Goal: Task Accomplishment & Management: Manage account settings

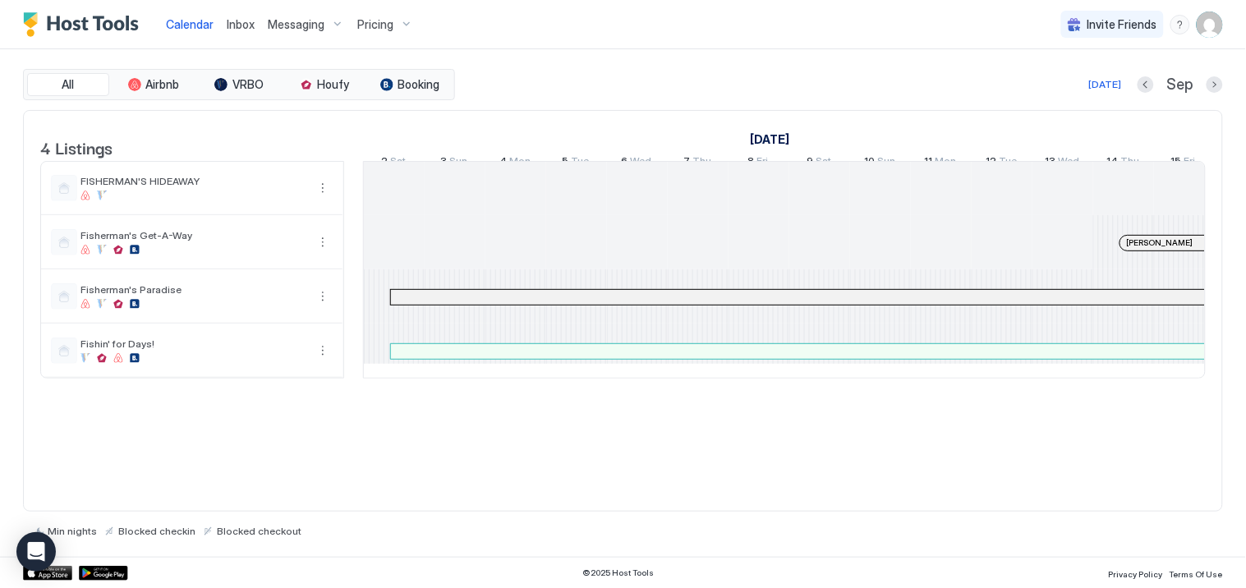
scroll to position [0, 2029]
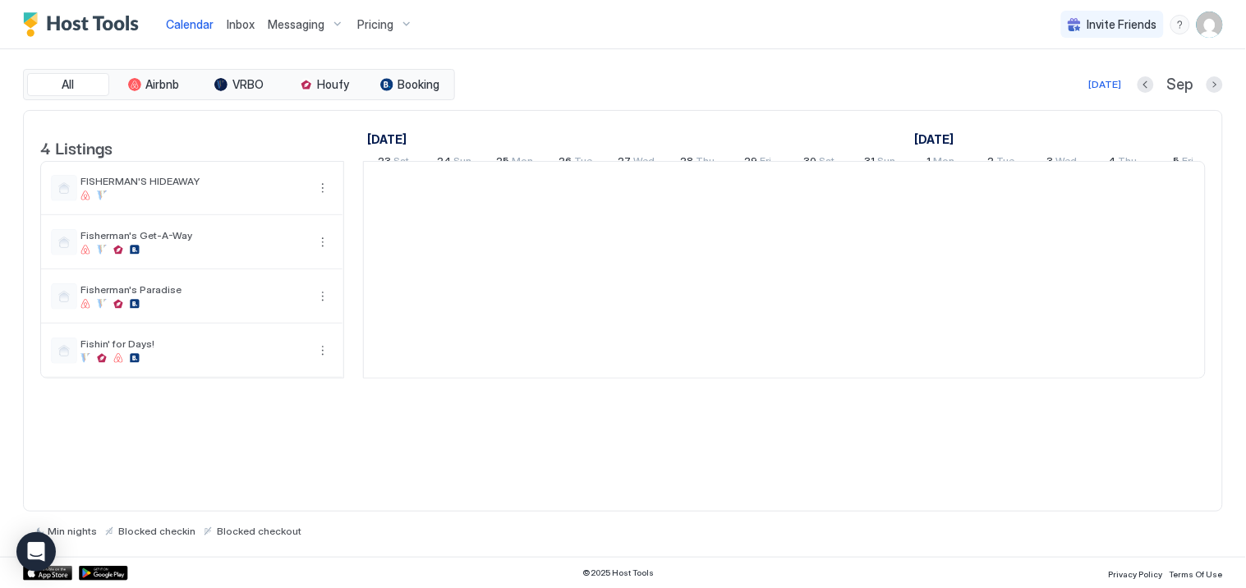
scroll to position [0, 913]
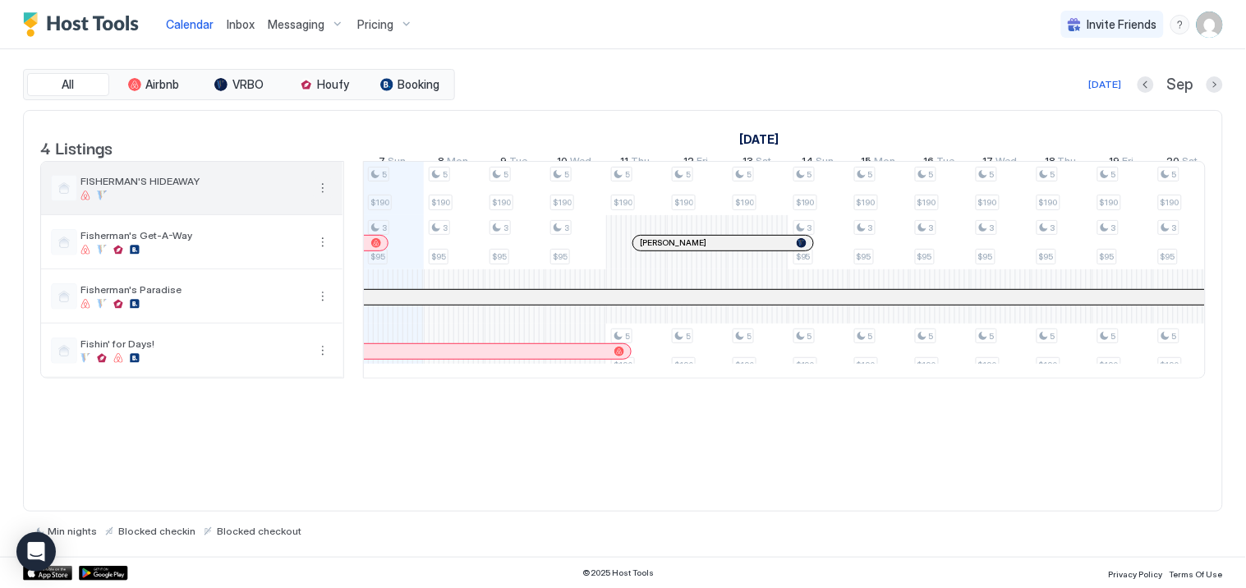
click at [324, 198] on button "More options" at bounding box center [323, 188] width 20 height 20
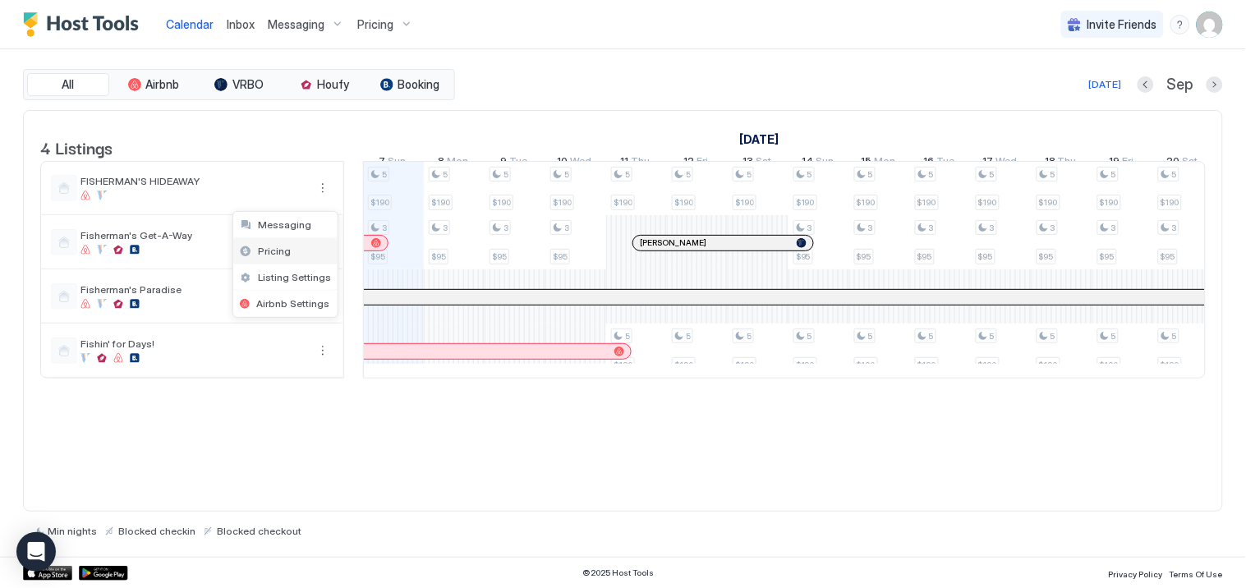
click at [297, 252] on div "Pricing" at bounding box center [285, 251] width 104 height 26
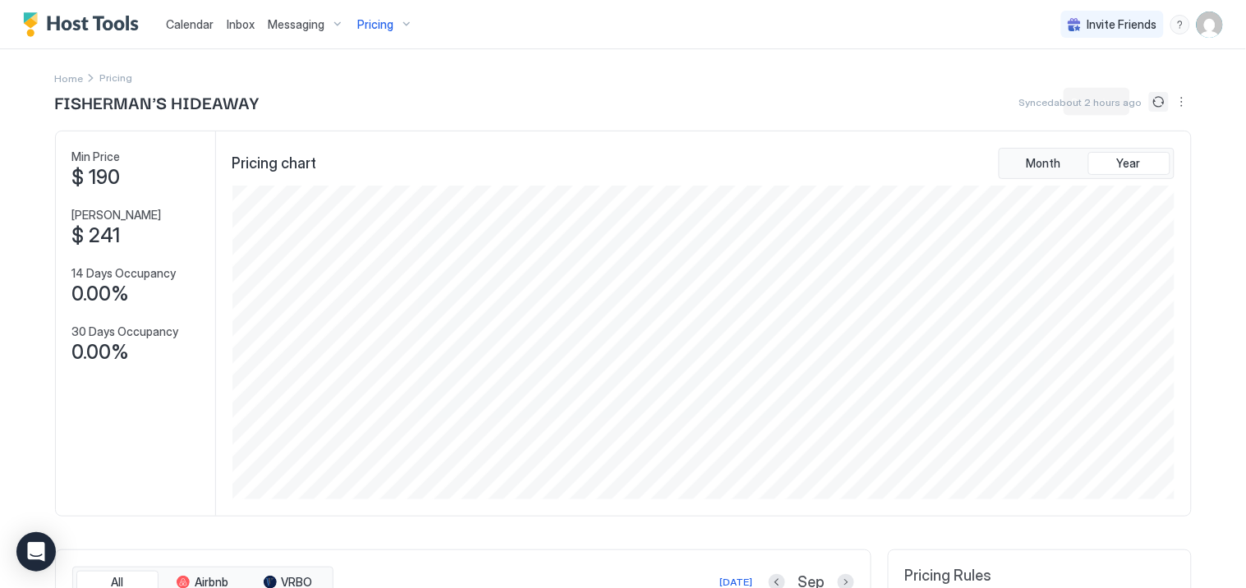
click at [1152, 100] on button "Sync prices" at bounding box center [1159, 102] width 20 height 20
click at [1151, 99] on button "Sync prices" at bounding box center [1159, 102] width 20 height 20
click at [356, 79] on div "Home Pricing" at bounding box center [623, 77] width 1137 height 17
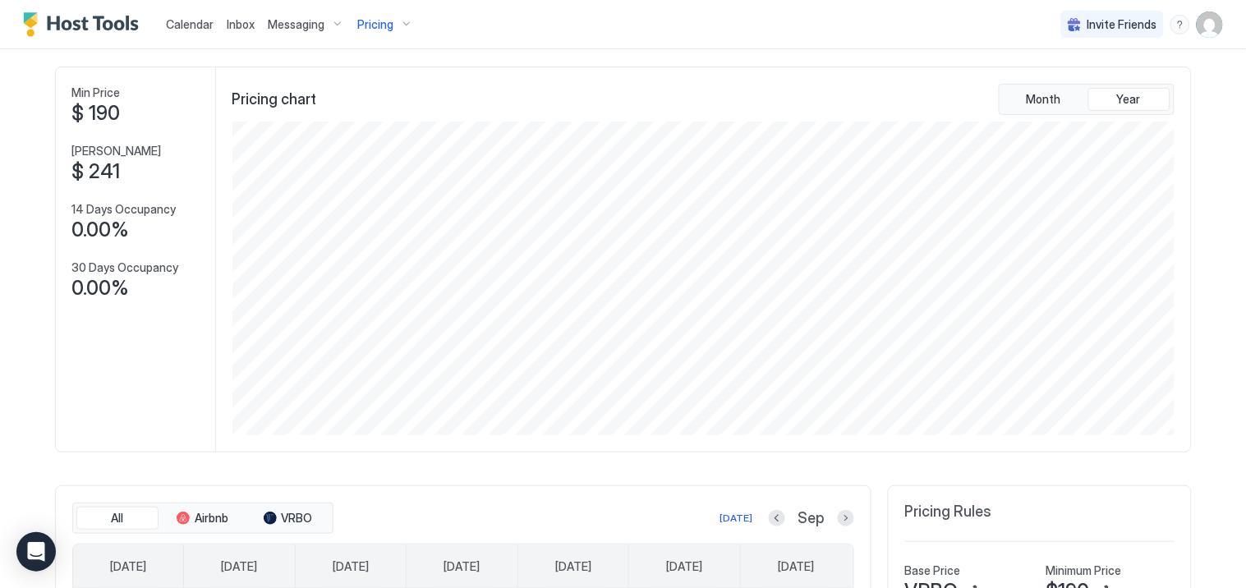
scroll to position [91, 0]
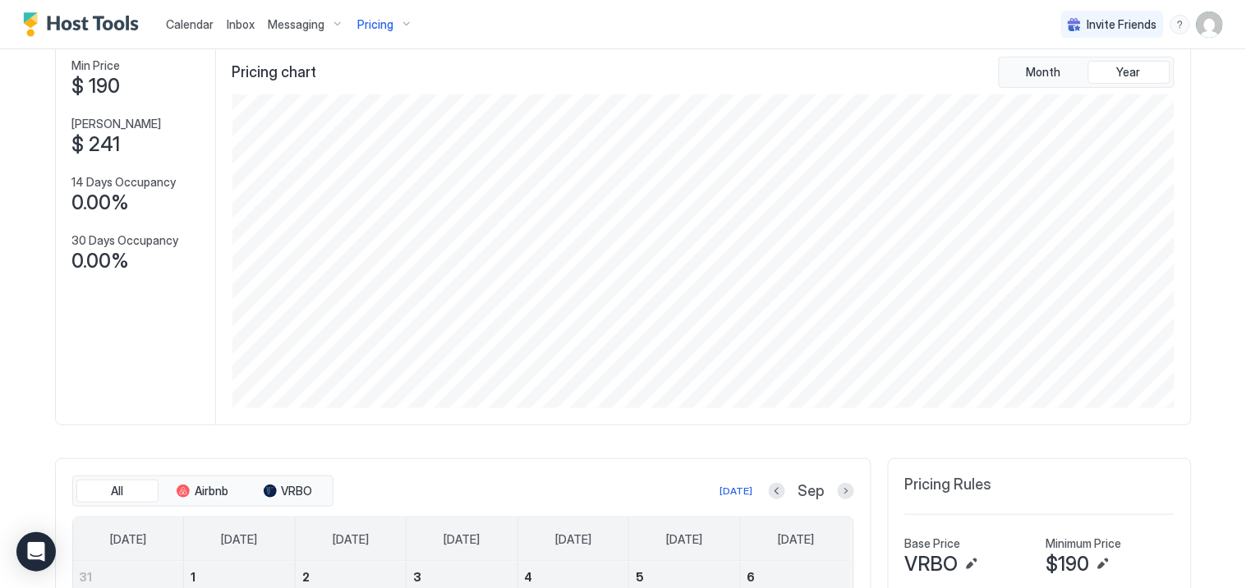
click at [101, 145] on span "$ 241" at bounding box center [96, 144] width 48 height 25
click at [105, 145] on span "$ 241" at bounding box center [96, 144] width 48 height 25
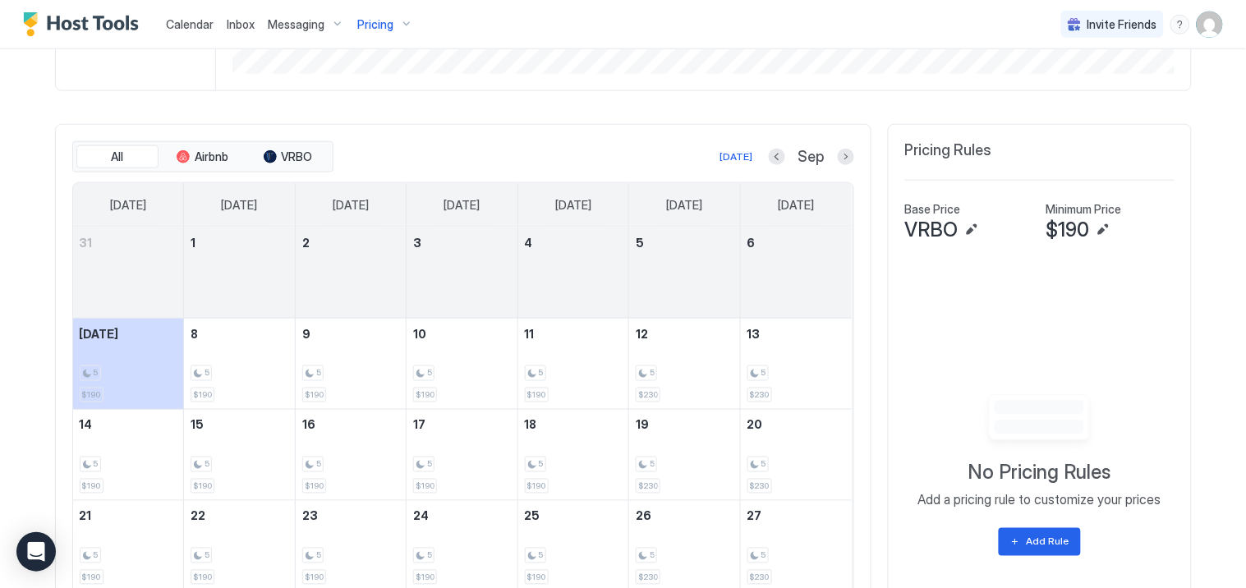
scroll to position [547, 0]
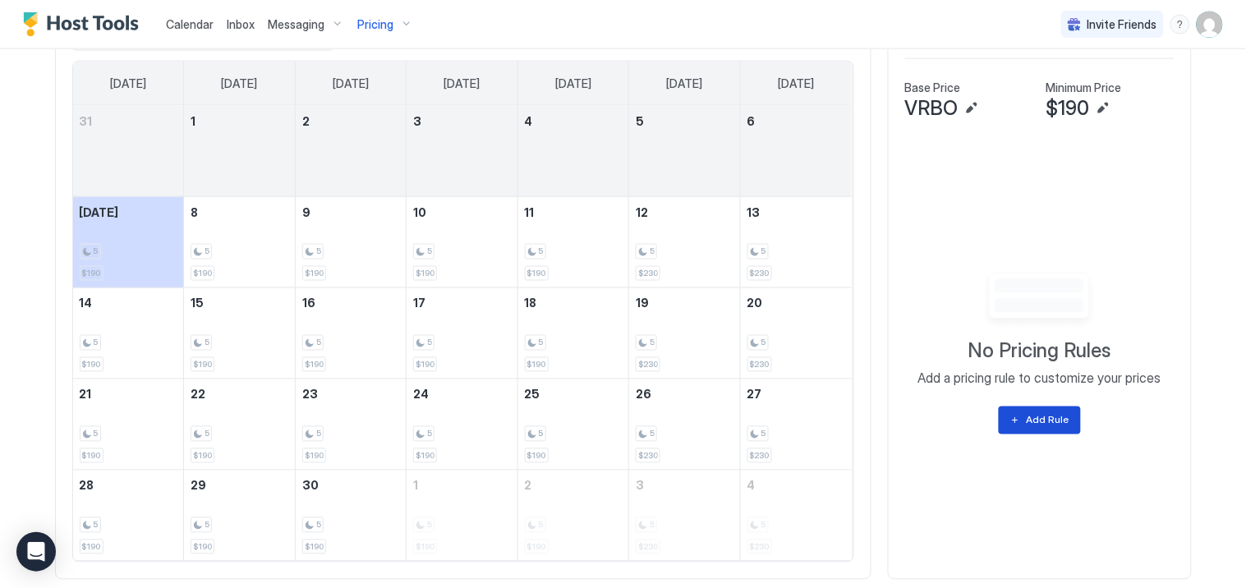
click at [1047, 421] on div "Add Rule" at bounding box center [1048, 420] width 43 height 15
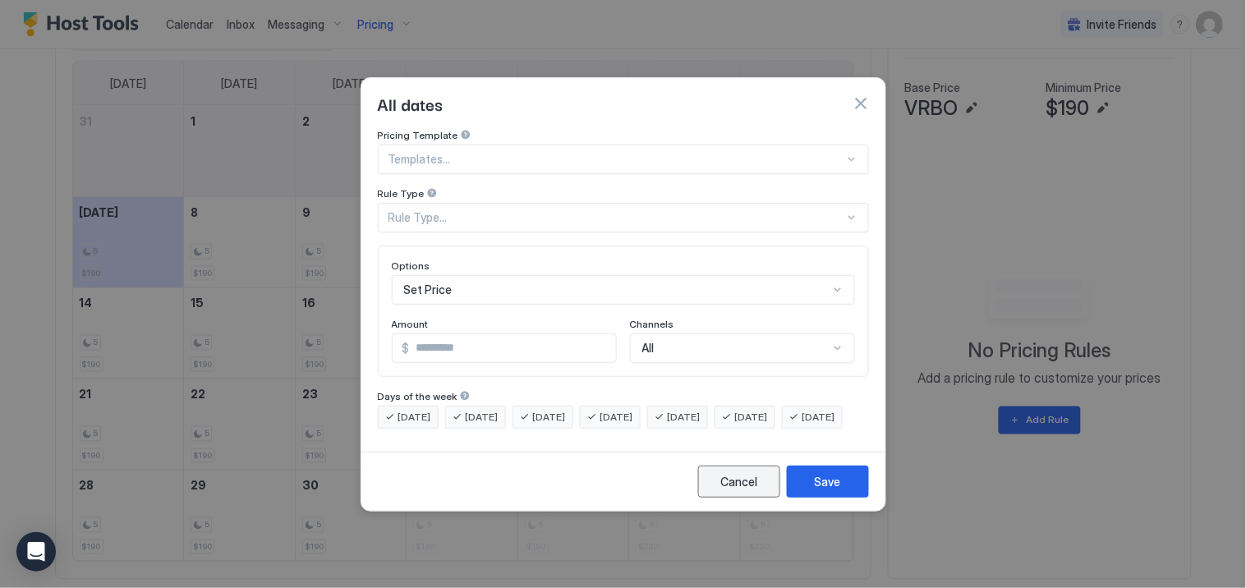
click at [746, 490] on div "Cancel" at bounding box center [738, 481] width 37 height 17
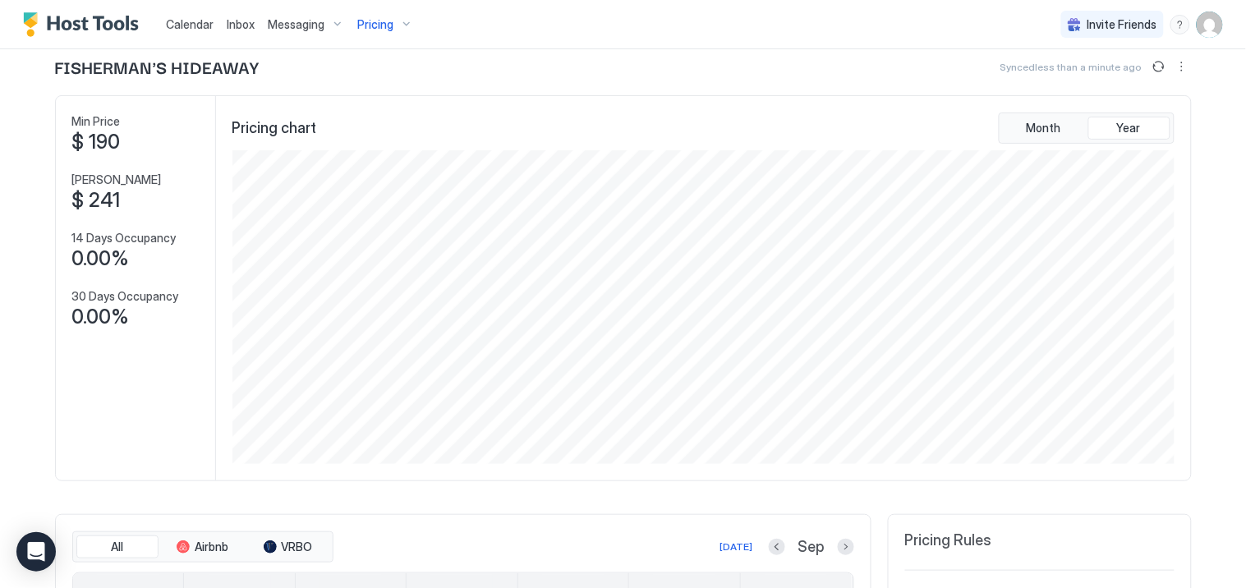
scroll to position [0, 0]
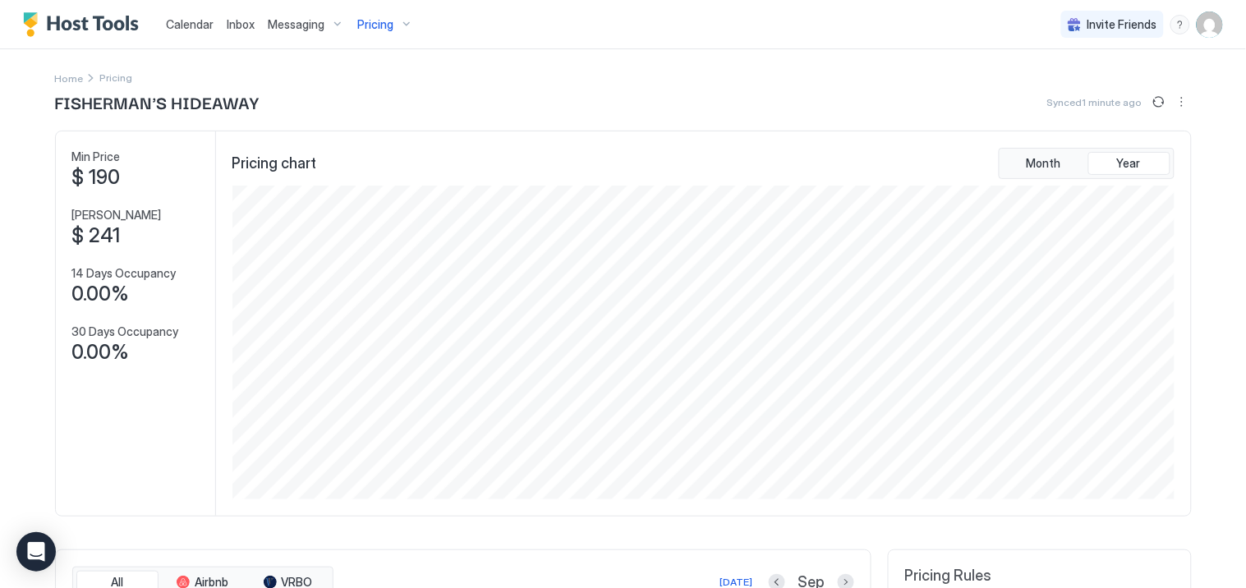
click at [197, 25] on span "Calendar" at bounding box center [190, 24] width 48 height 14
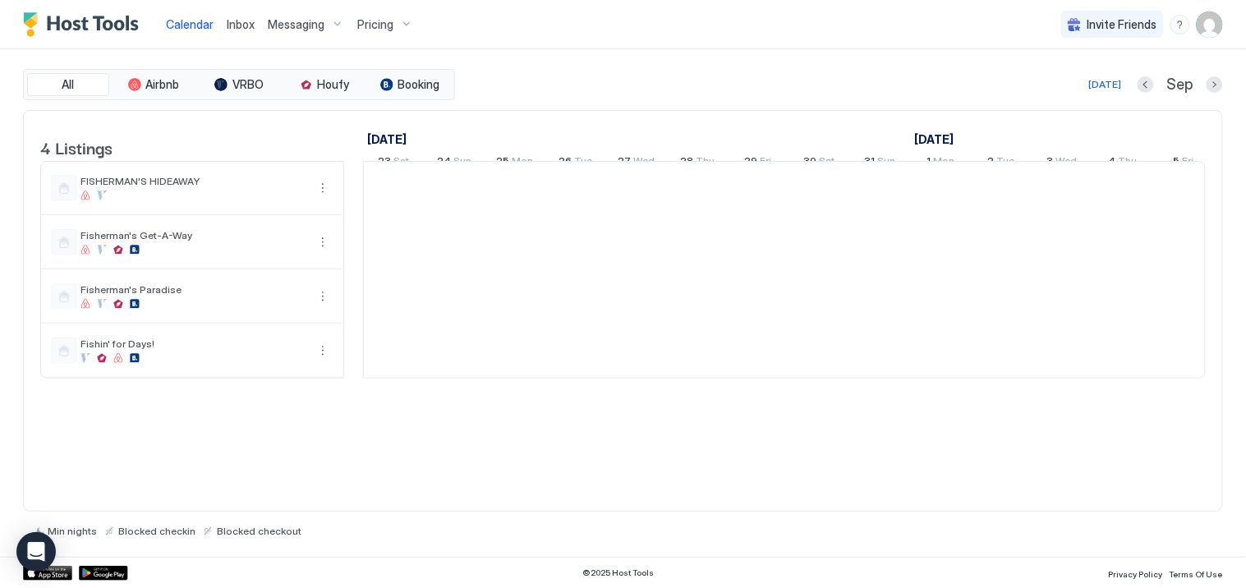
scroll to position [0, 913]
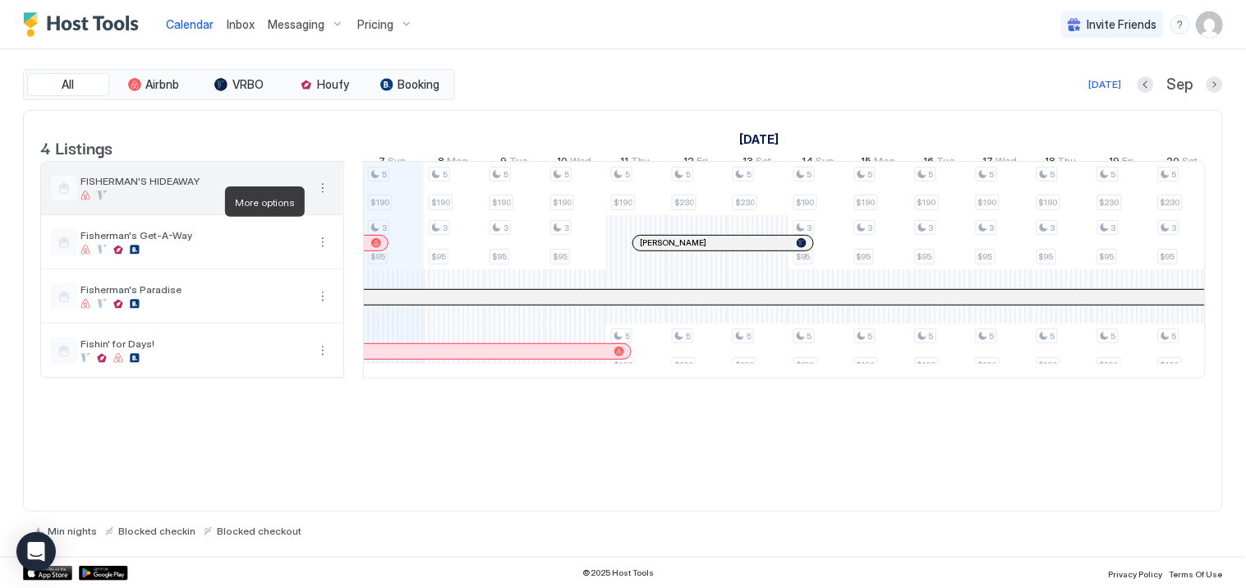
click at [323, 198] on button "More options" at bounding box center [323, 188] width 20 height 20
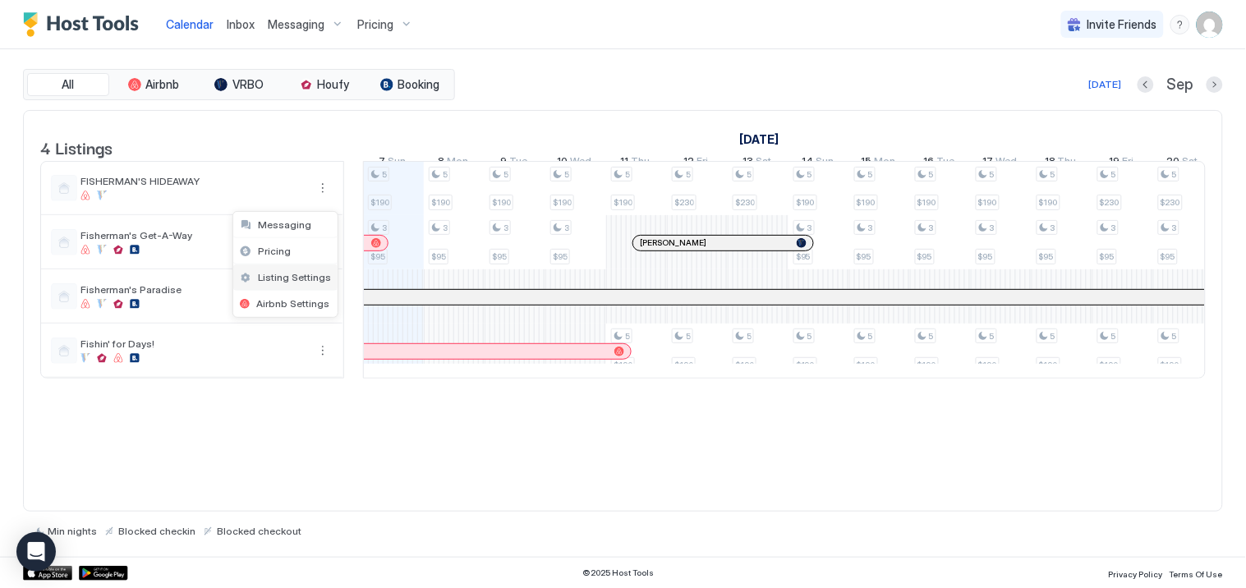
click at [297, 275] on span "Listing Settings" at bounding box center [294, 277] width 73 height 12
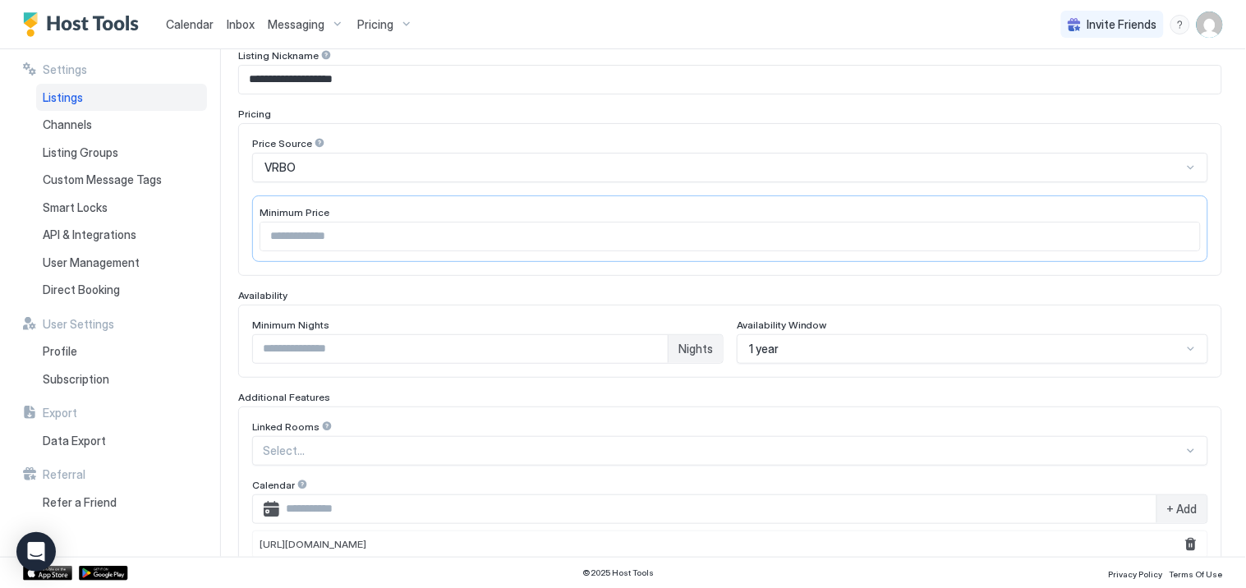
scroll to position [182, 0]
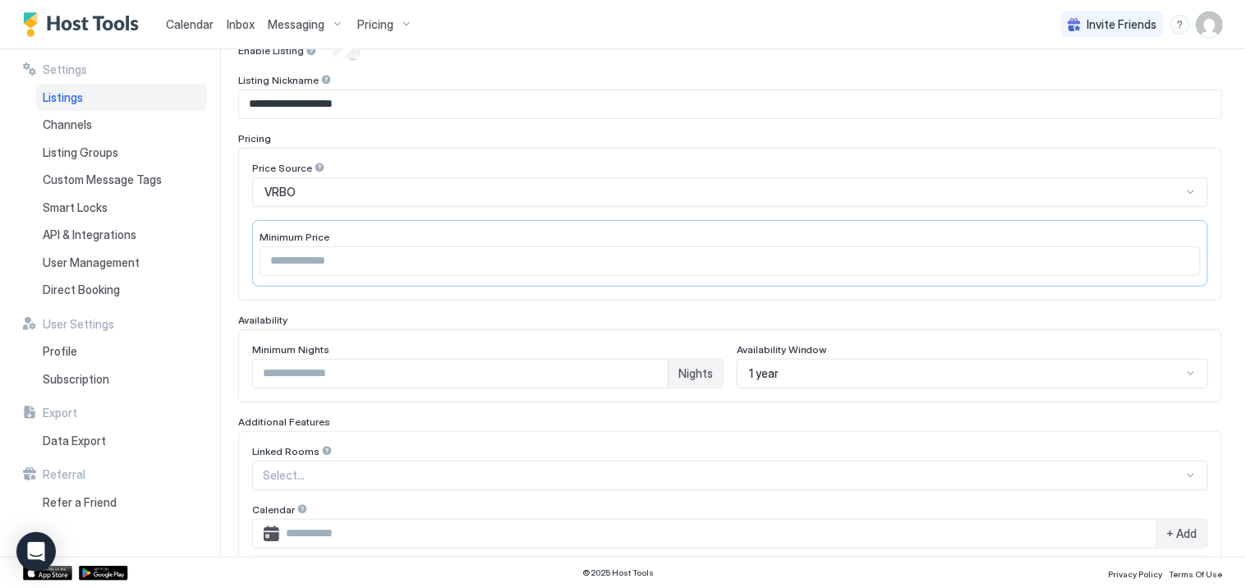
click at [1170, 195] on div at bounding box center [723, 192] width 921 height 15
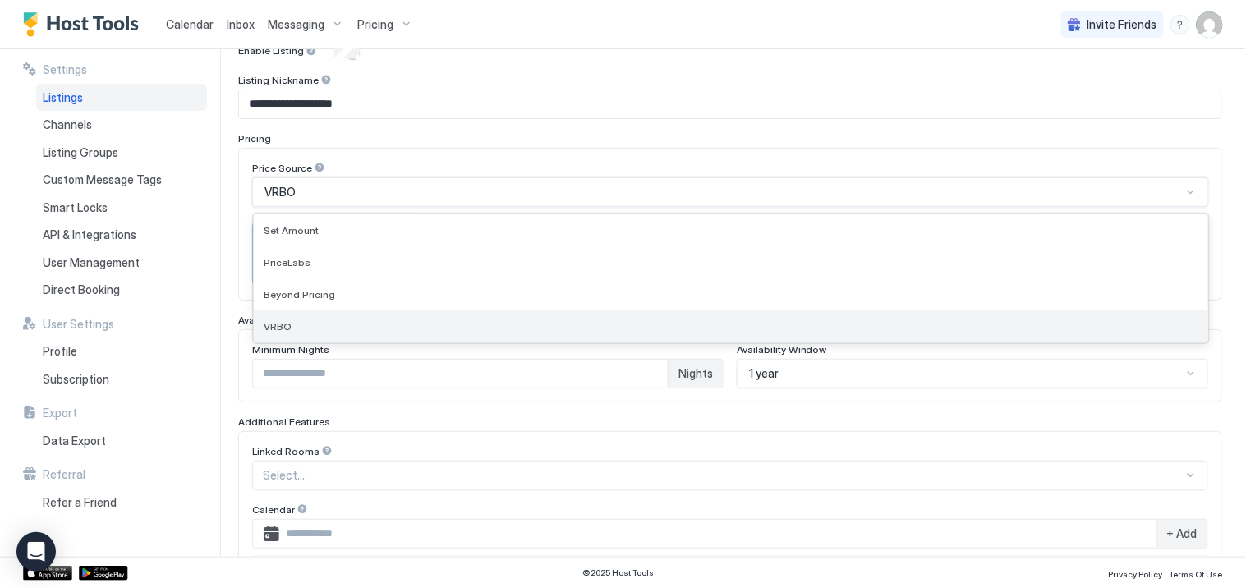
click at [292, 325] on div "VRBO" at bounding box center [731, 326] width 935 height 12
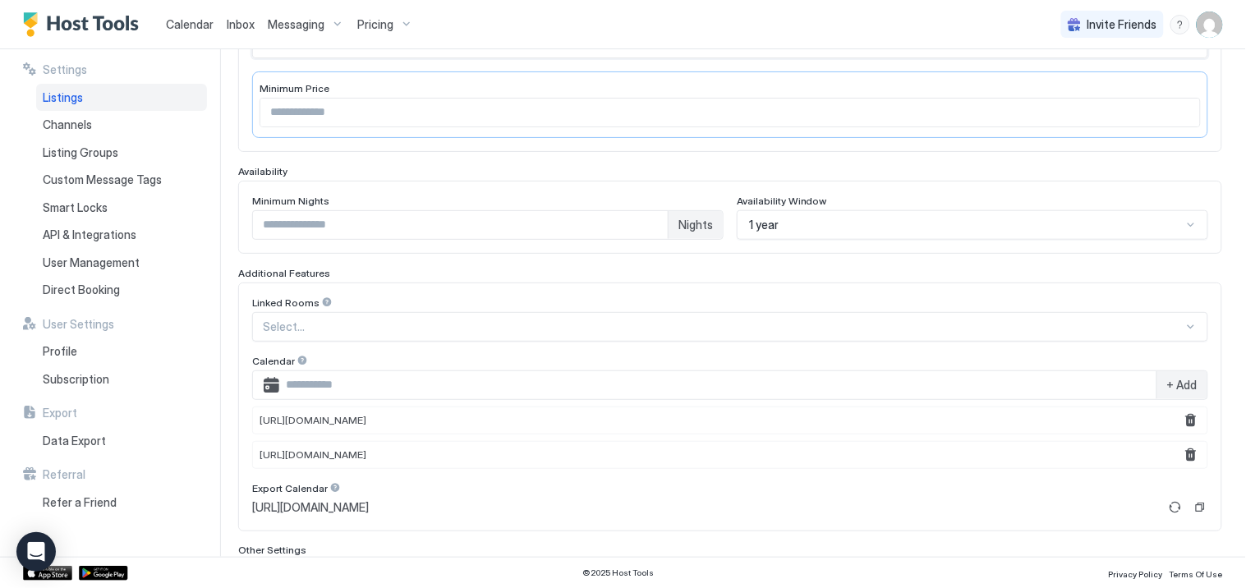
scroll to position [530, 0]
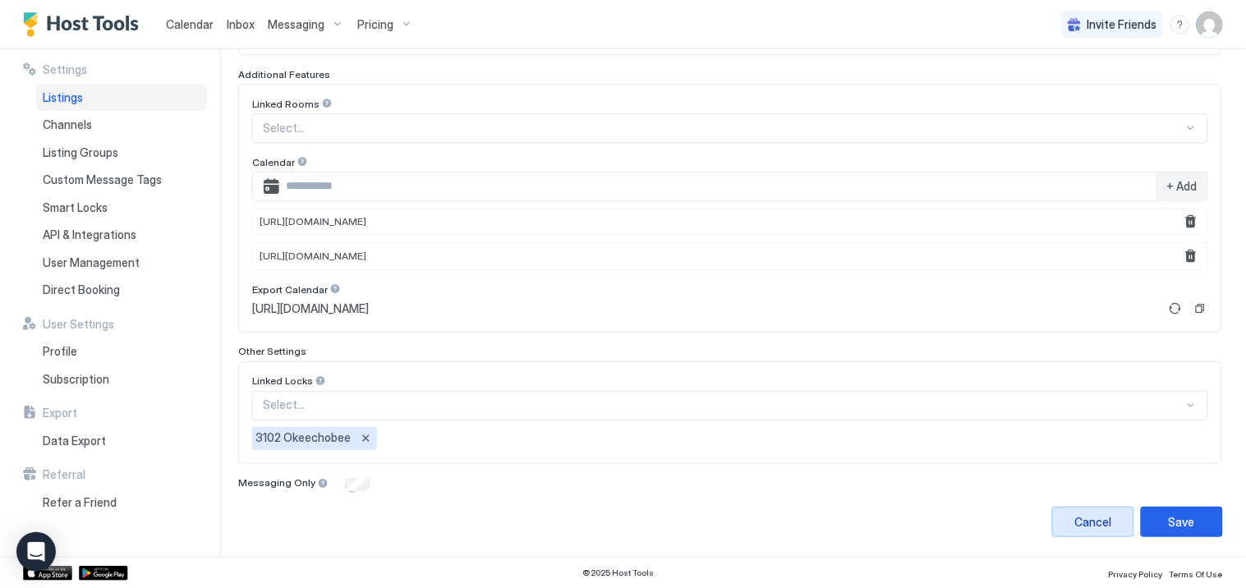
click at [1075, 522] on div "Cancel" at bounding box center [1093, 521] width 37 height 17
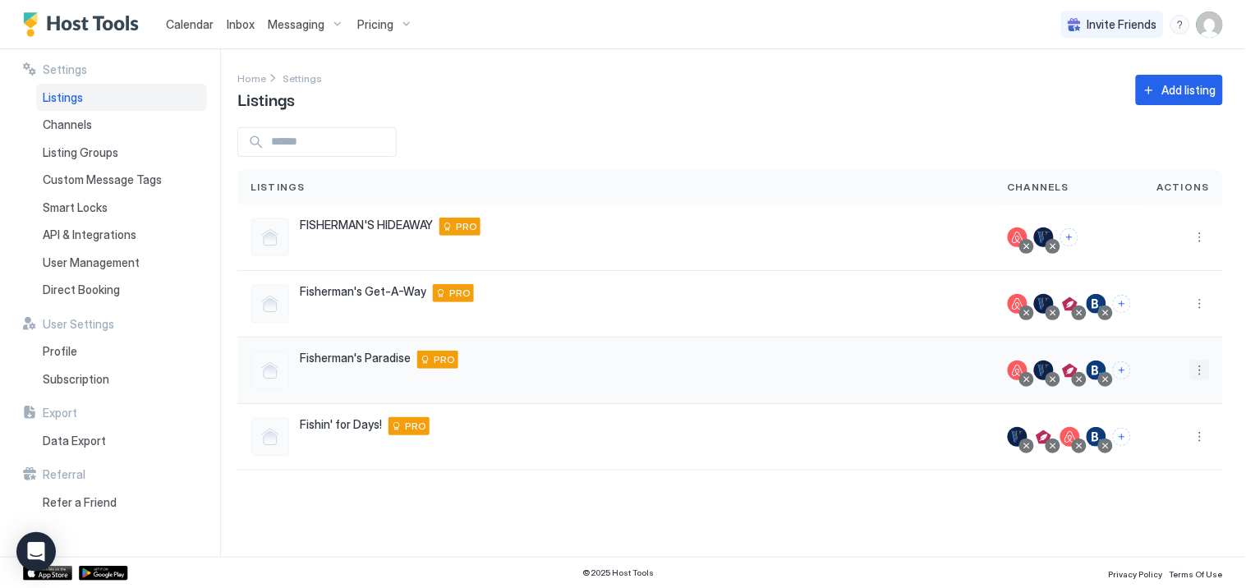
click at [1201, 366] on button "More options" at bounding box center [1200, 371] width 20 height 20
click at [1155, 448] on span "Listing Settings" at bounding box center [1163, 446] width 73 height 12
